Goal: Transaction & Acquisition: Purchase product/service

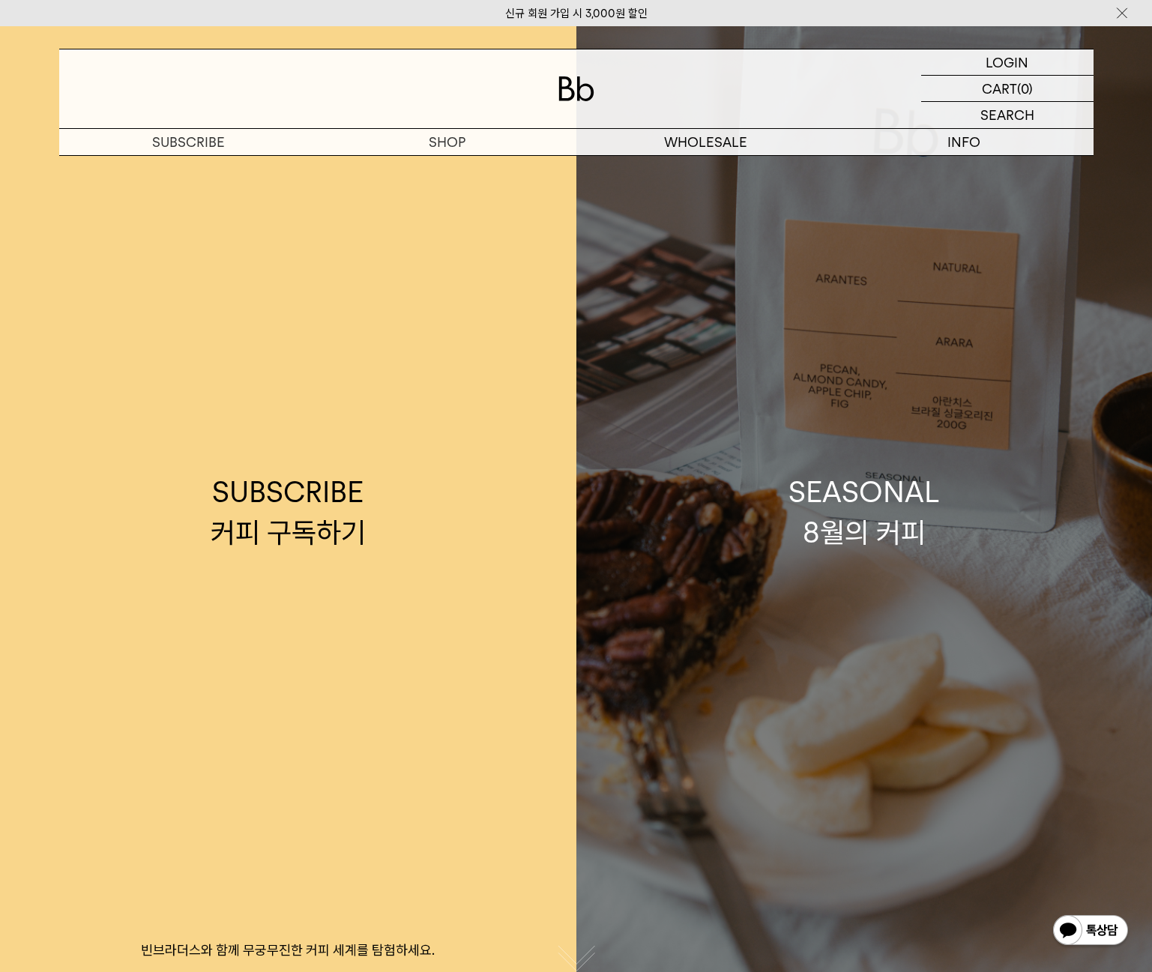
click at [997, 252] on link "SEASONAL 8월의 커피" at bounding box center [864, 512] width 576 height 972
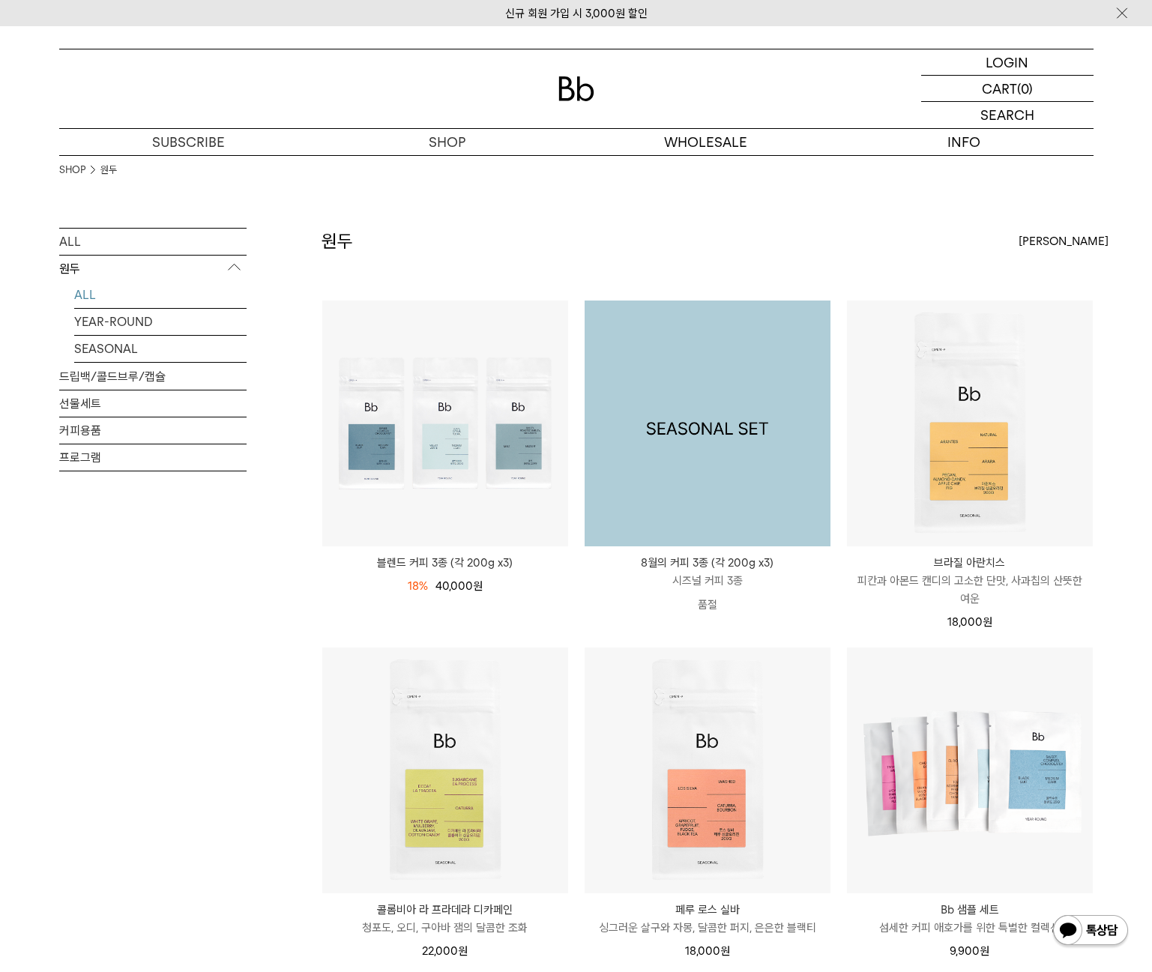
click at [696, 381] on img at bounding box center [708, 424] width 246 height 246
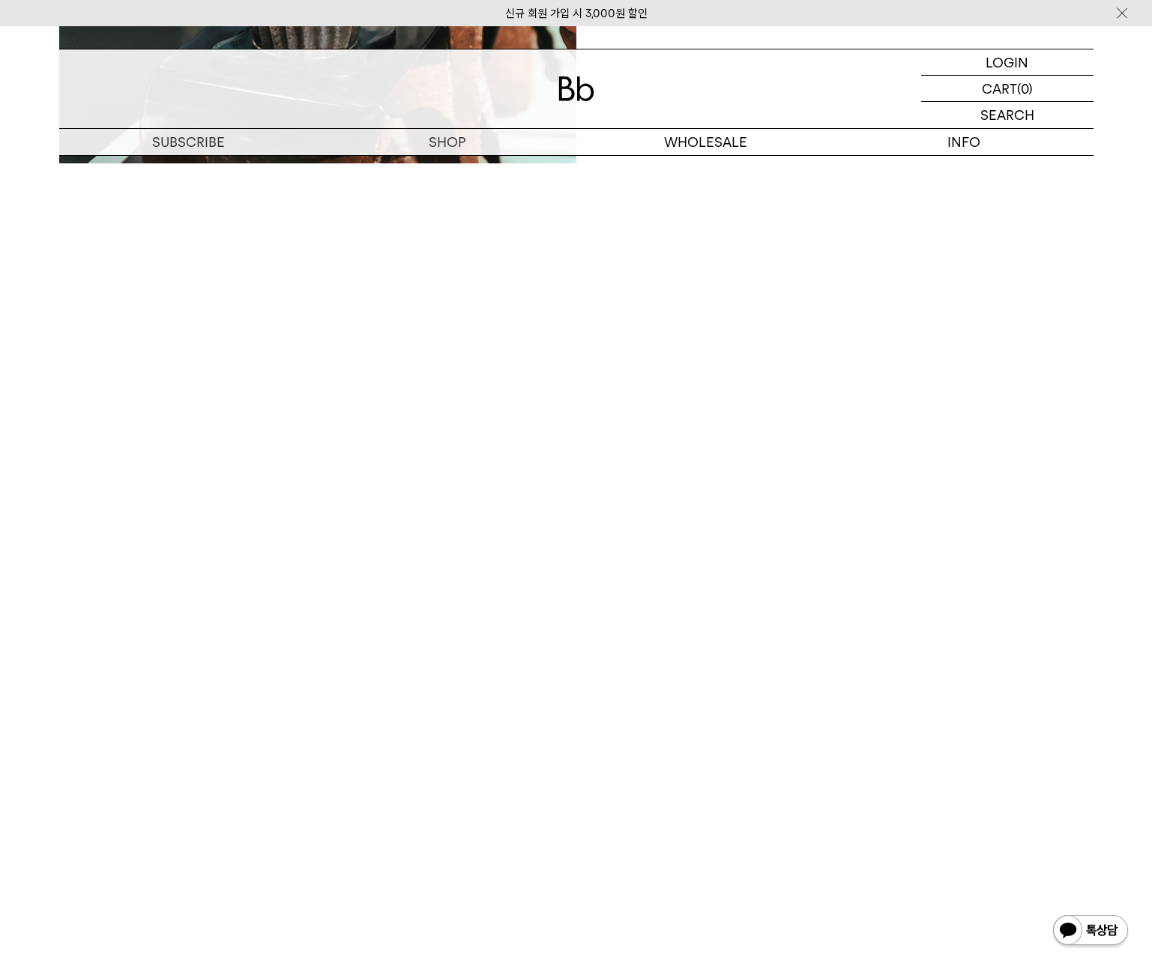
scroll to position [3597, 0]
